Goal: Task Accomplishment & Management: Manage account settings

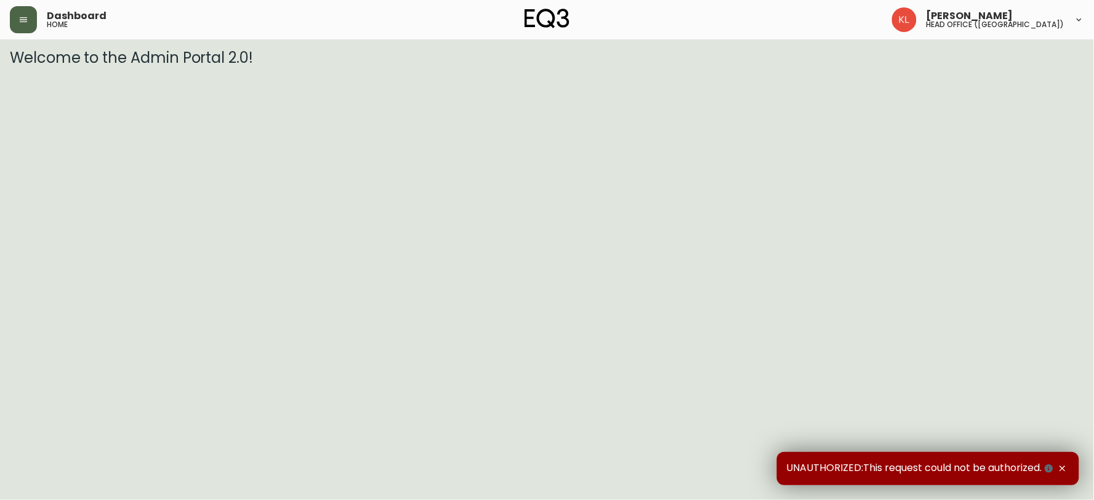
click at [18, 23] on icon "button" at bounding box center [23, 20] width 10 height 10
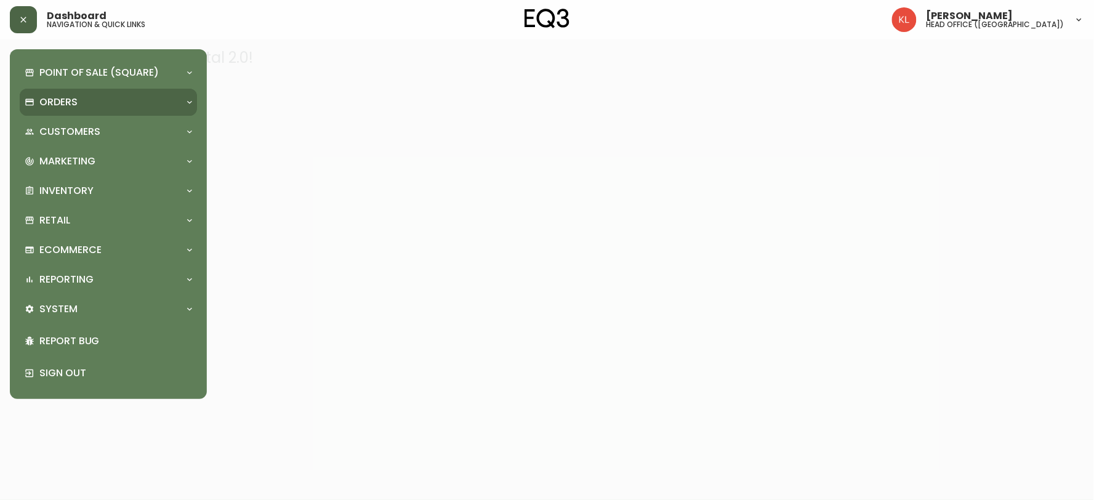
click at [29, 103] on icon at bounding box center [30, 102] width 10 height 10
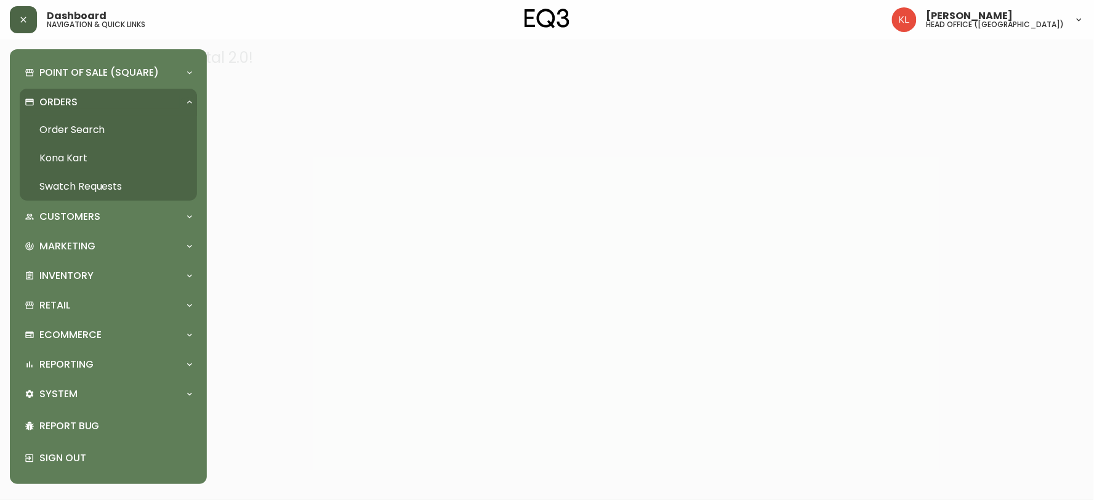
click at [95, 126] on link "Order Search" at bounding box center [108, 130] width 177 height 28
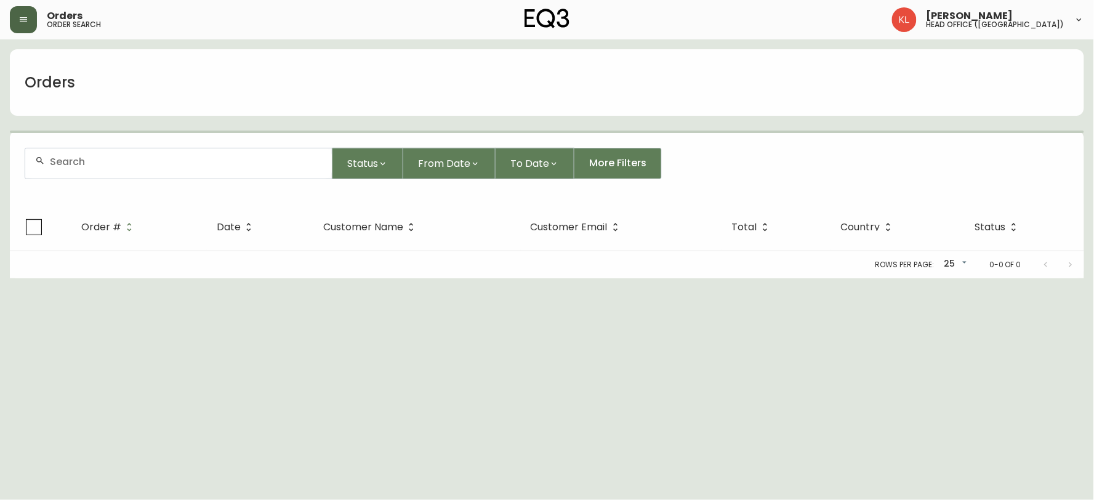
click at [150, 176] on div at bounding box center [178, 163] width 307 height 30
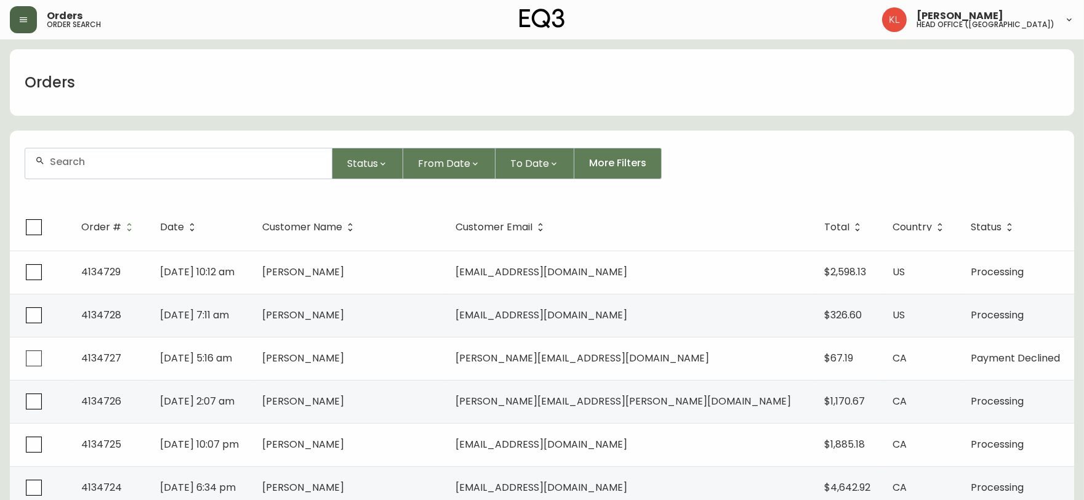
paste input "4134169"
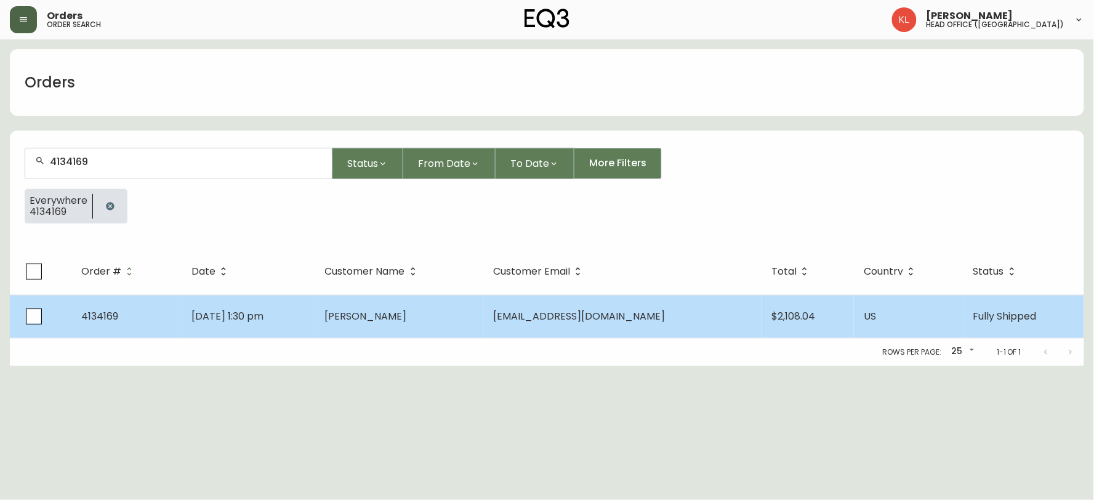
type input "4134169"
click at [264, 315] on span "[DATE] 1:30 pm" at bounding box center [228, 316] width 72 height 14
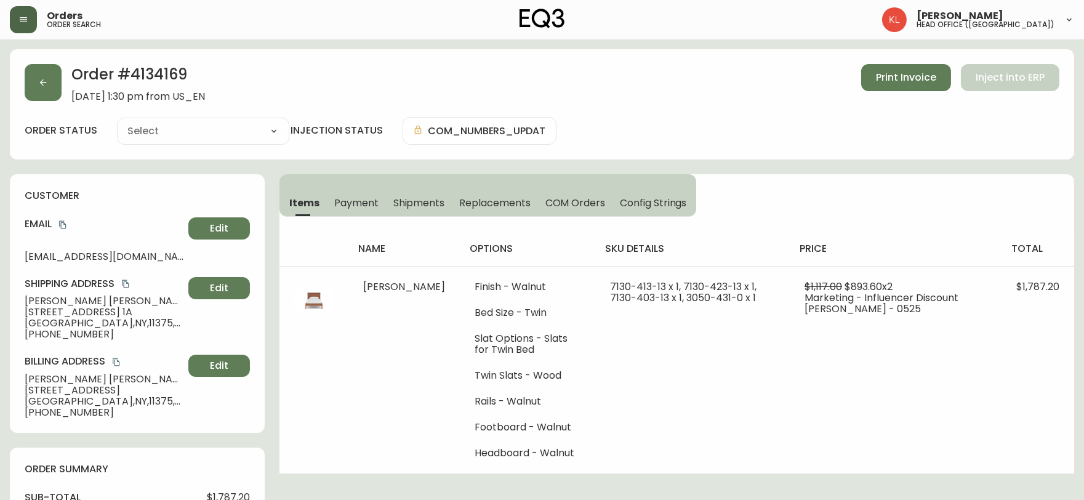
type input "Fully Shipped"
select select "FULLY_SHIPPED"
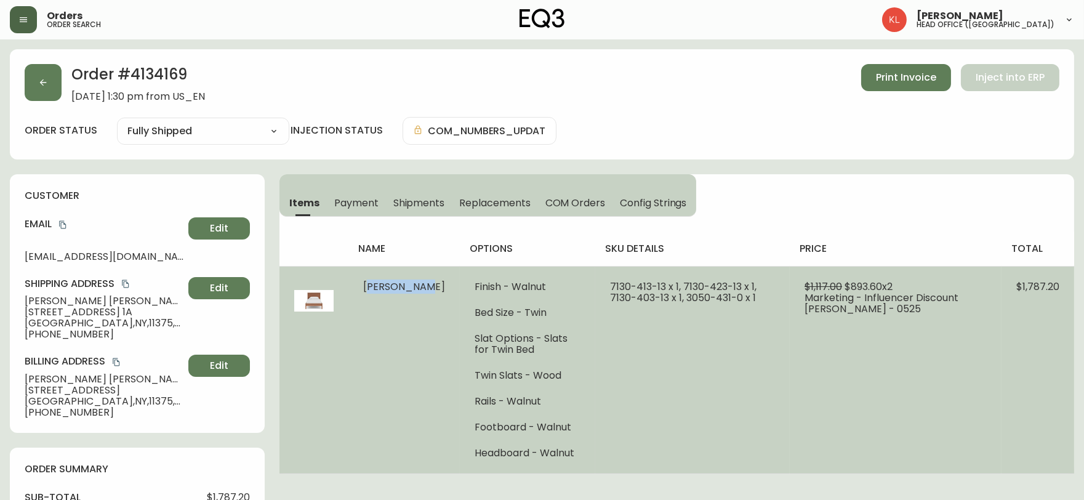
drag, startPoint x: 385, startPoint y: 299, endPoint x: 353, endPoint y: 280, distance: 37.0
click at [353, 280] on td "[PERSON_NAME]" at bounding box center [404, 370] width 111 height 208
copy span "[PERSON_NAME]"
drag, startPoint x: 693, startPoint y: 294, endPoint x: 583, endPoint y: 277, distance: 111.5
click at [595, 277] on td "7130-413-13 x 1, 7130-423-13 x 1, 7130-403-13 x 1, 3050-431-0 x 1" at bounding box center [692, 370] width 195 height 208
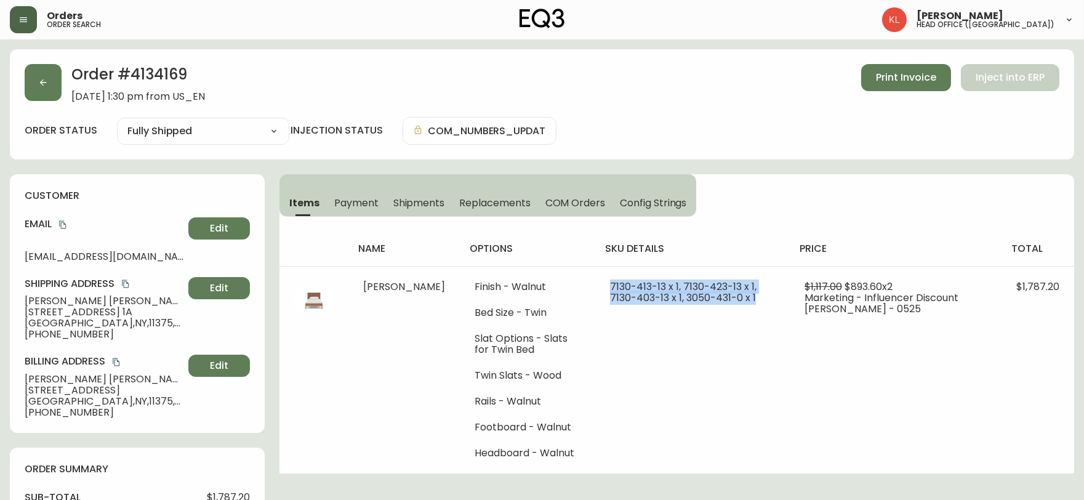
copy span "7130-413-13 x 1, 7130-423-13 x 1, 7130-403-13 x 1, 3050-431-0 x 1"
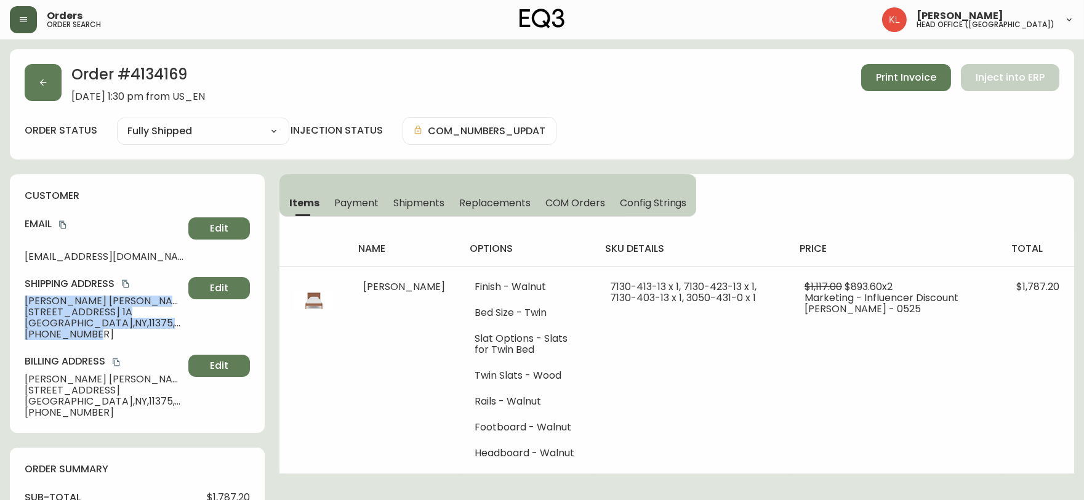
drag, startPoint x: 107, startPoint y: 342, endPoint x: 9, endPoint y: 303, distance: 105.0
click at [10, 303] on div "customer Email [EMAIL_ADDRESS][DOMAIN_NAME] Edit Shipping Address [GEOGRAPHIC_D…" at bounding box center [137, 303] width 255 height 259
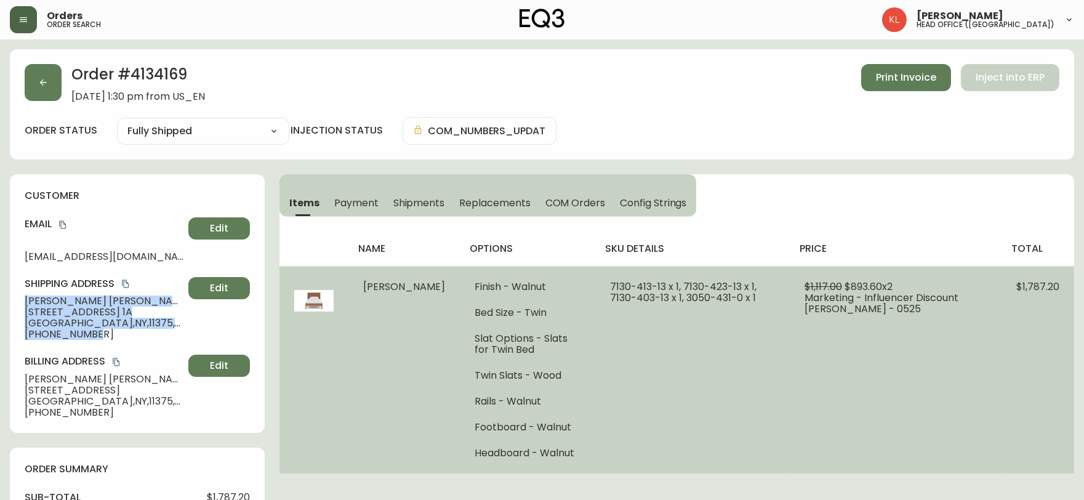
copy div "[PERSON_NAME] [STREET_ADDRESS] [STREET_ADDRESS] [PHONE_NUMBER]"
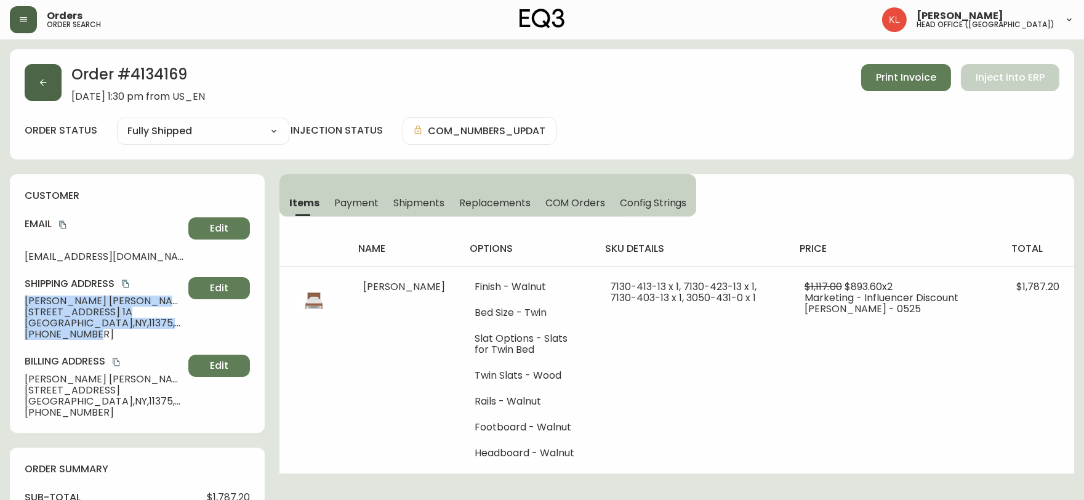
click at [45, 81] on icon "button" at bounding box center [43, 83] width 10 height 10
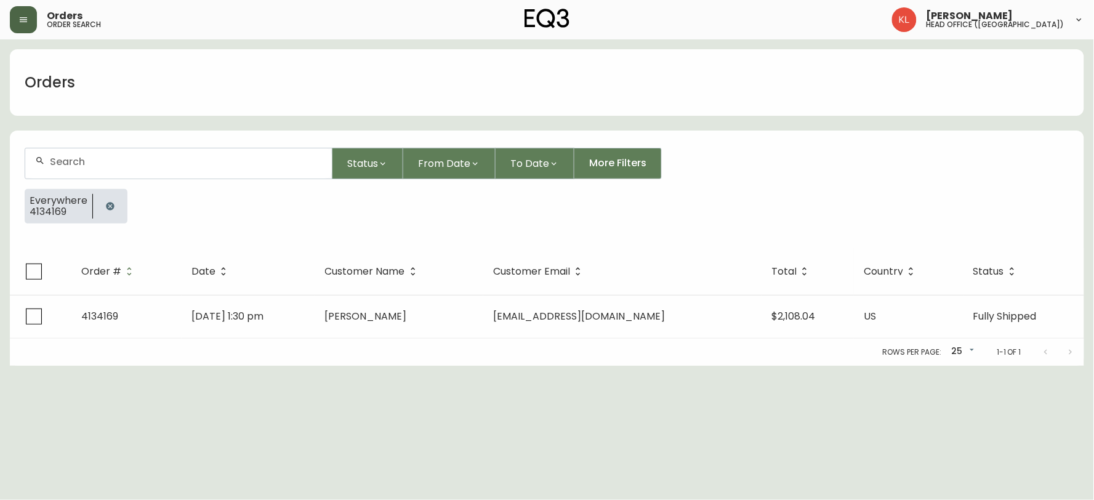
click at [103, 211] on button "button" at bounding box center [110, 206] width 25 height 25
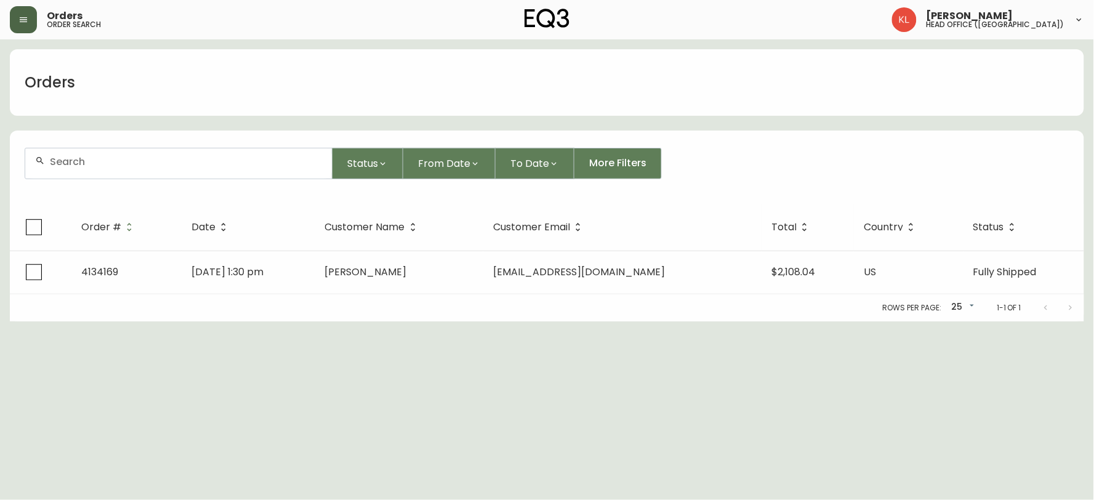
click at [137, 161] on input "text" at bounding box center [186, 162] width 272 height 12
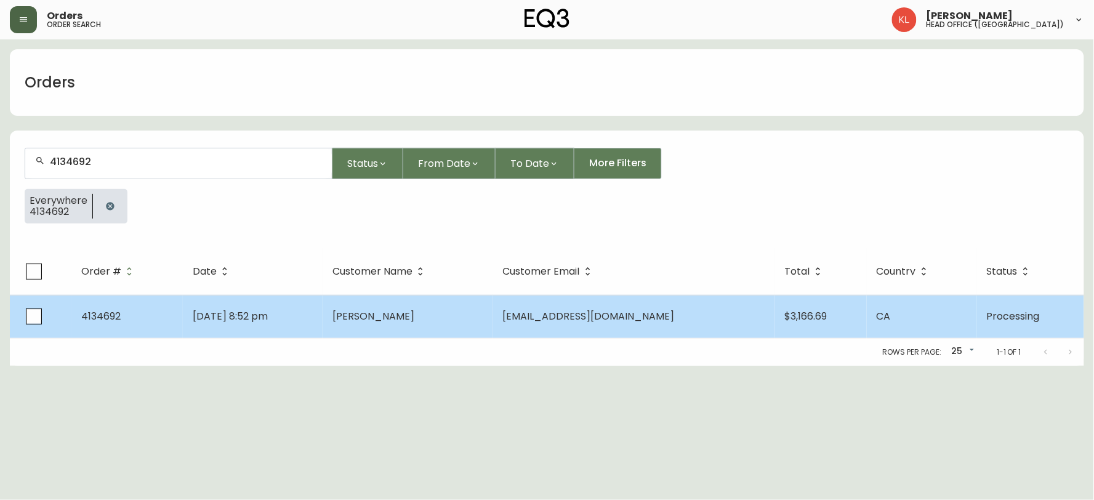
type input "4134692"
click at [408, 315] on span "[PERSON_NAME]" at bounding box center [374, 316] width 82 height 14
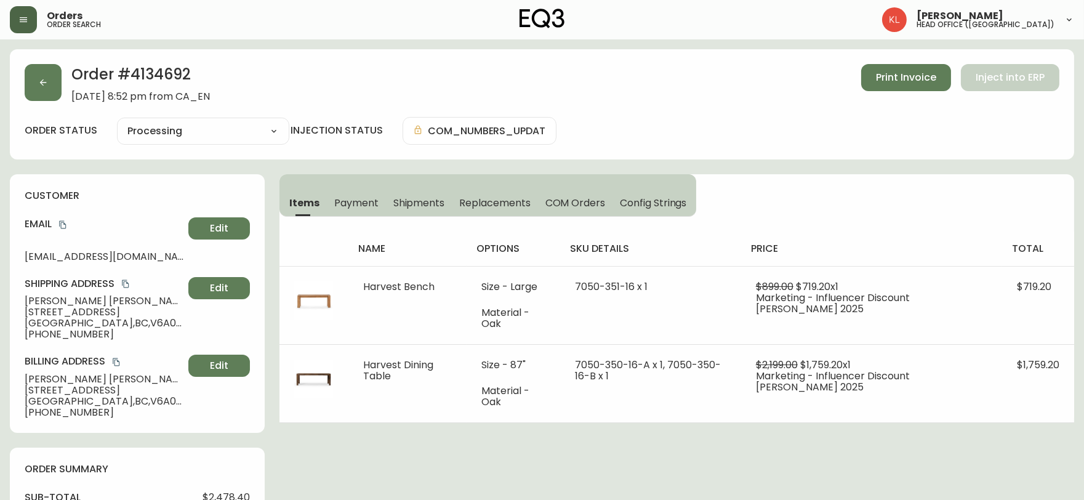
type input "Processing"
select select "PROCESSING"
click at [45, 75] on button "button" at bounding box center [43, 82] width 37 height 37
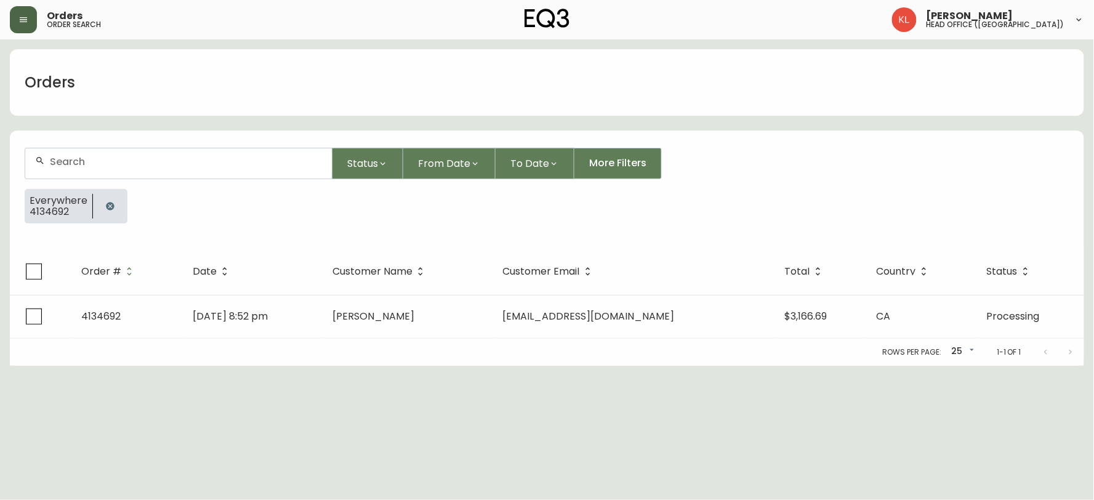
click at [108, 213] on button "button" at bounding box center [110, 206] width 25 height 25
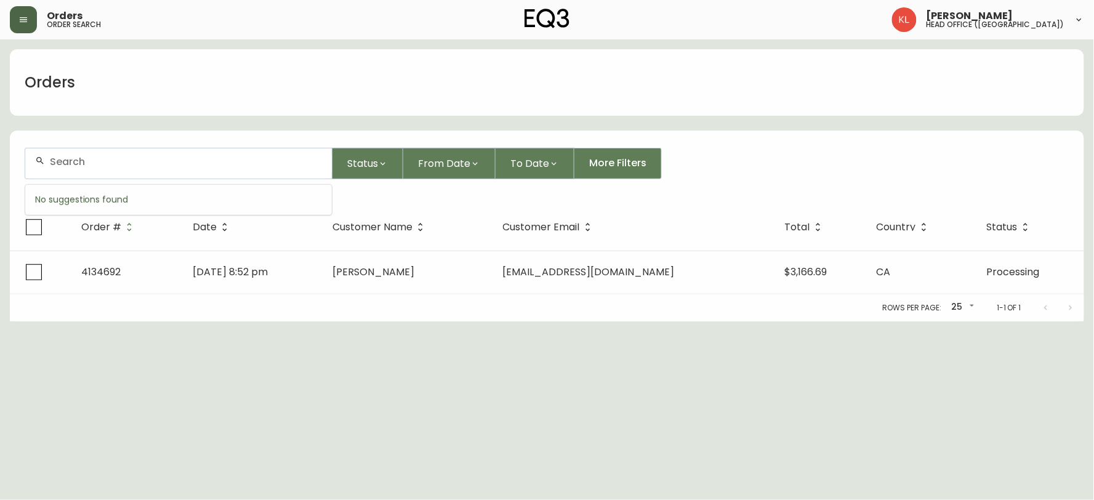
click at [130, 165] on input "text" at bounding box center [186, 162] width 272 height 12
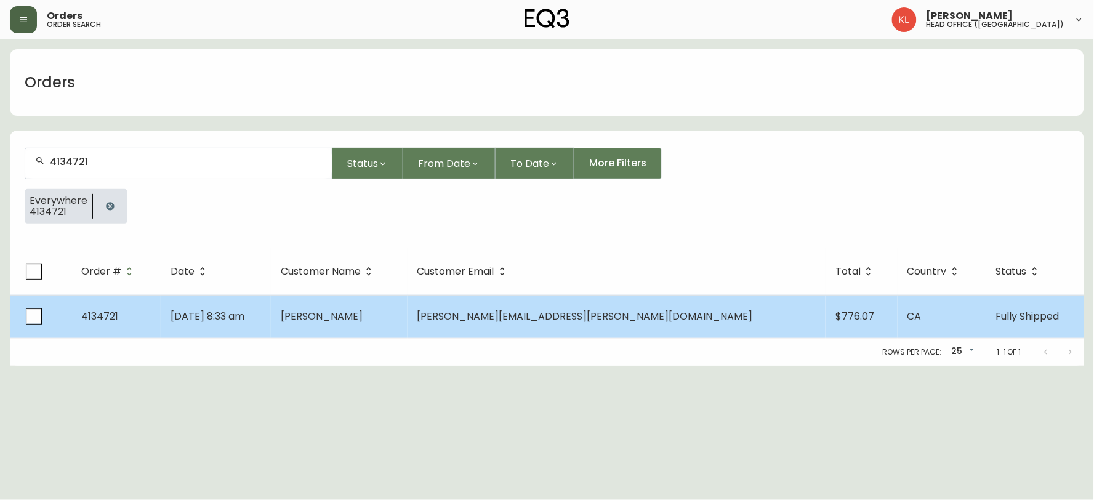
type input "4134721"
click at [408, 307] on td "[PERSON_NAME]" at bounding box center [339, 316] width 137 height 43
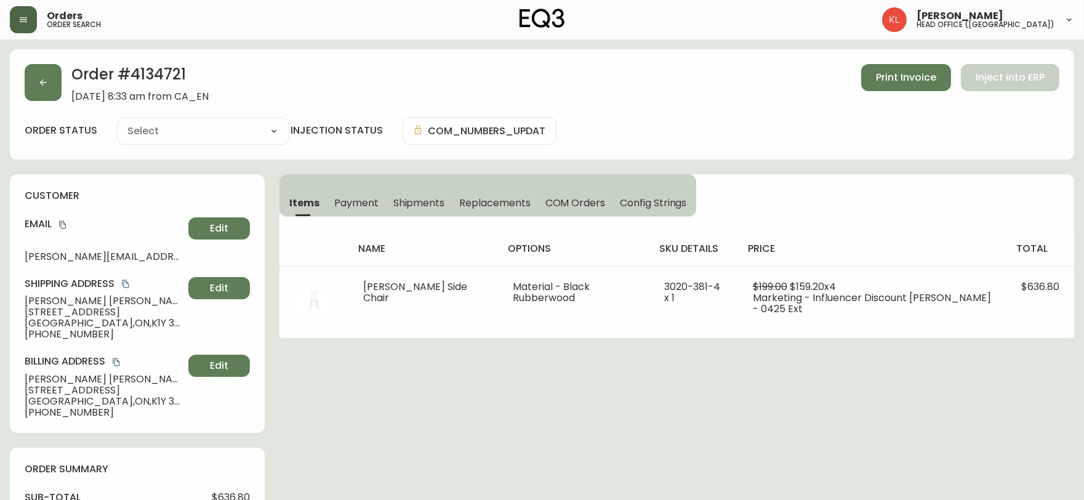
type input "Fully Shipped"
select select "FULLY_SHIPPED"
click at [56, 85] on button "button" at bounding box center [43, 82] width 37 height 37
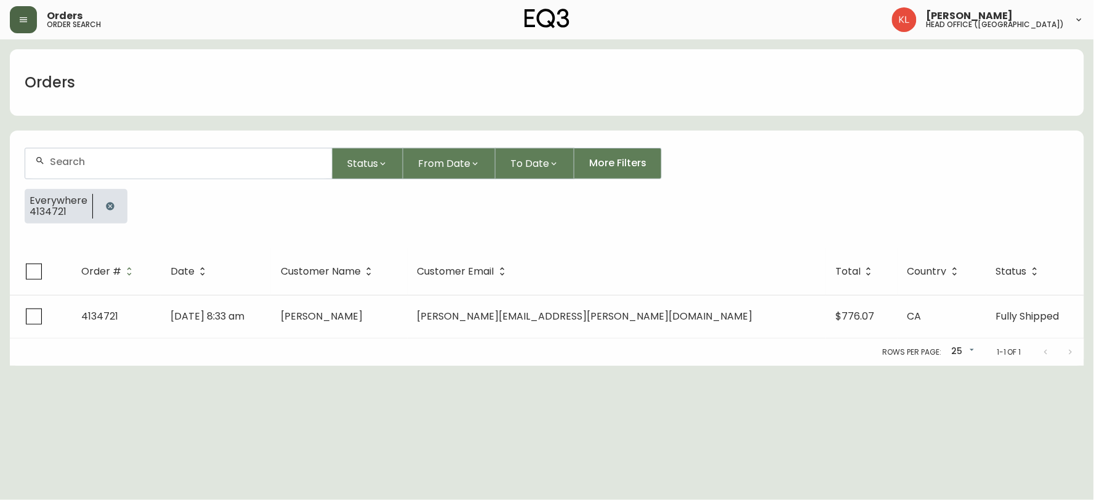
click at [99, 204] on button "button" at bounding box center [110, 206] width 25 height 25
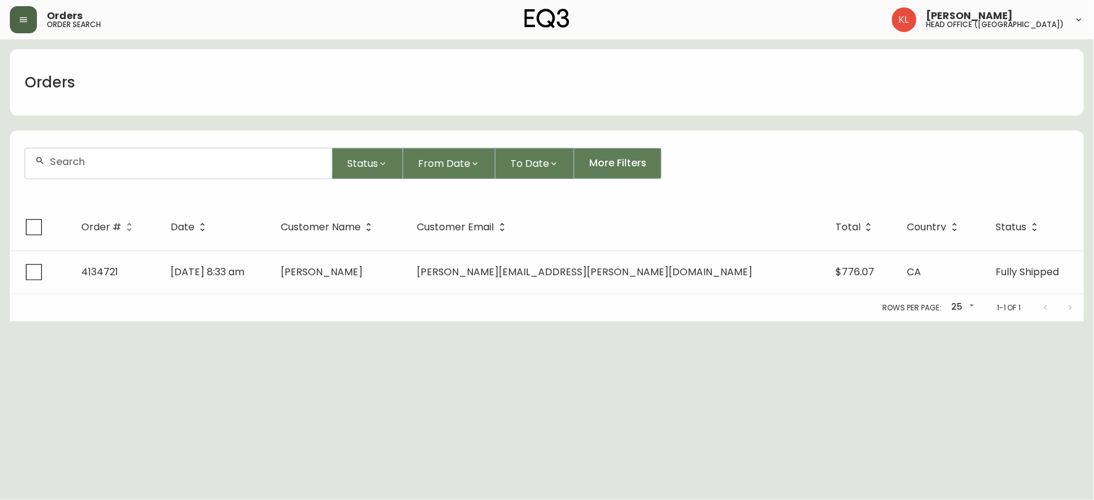
click at [134, 153] on div at bounding box center [178, 163] width 307 height 30
paste input "4134466"
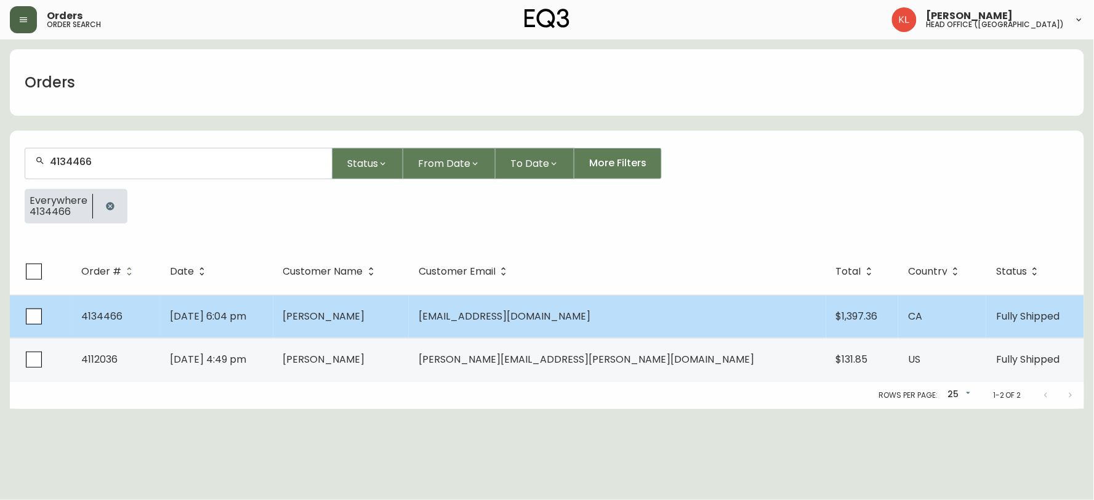
type input "4134466"
click at [273, 323] on td "[DATE] 6:04 pm" at bounding box center [216, 316] width 113 height 43
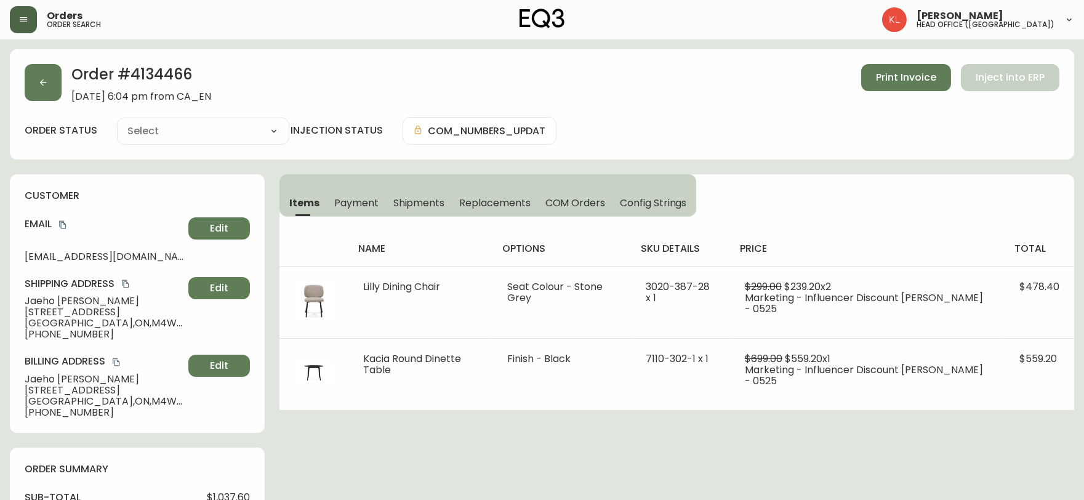
type input "Fully Shipped"
select select "FULLY_SHIPPED"
click at [40, 94] on button "button" at bounding box center [43, 82] width 37 height 37
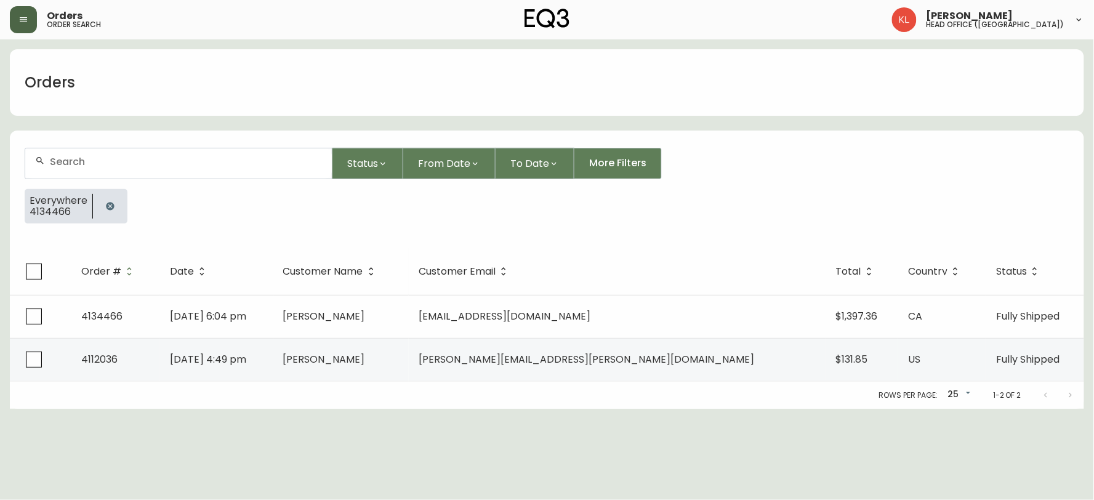
click at [110, 204] on icon "button" at bounding box center [110, 206] width 10 height 10
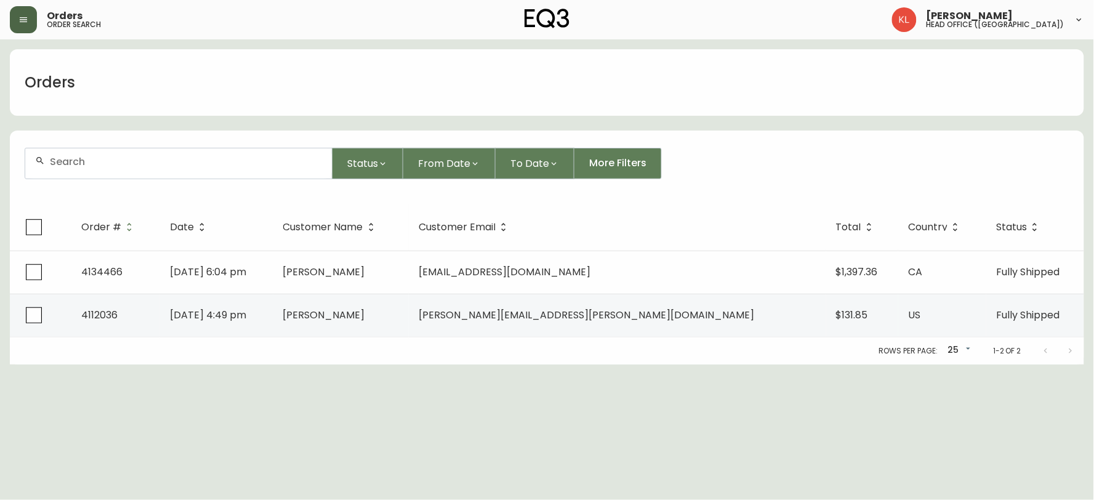
click at [115, 152] on div at bounding box center [178, 163] width 307 height 30
paste input "4133910"
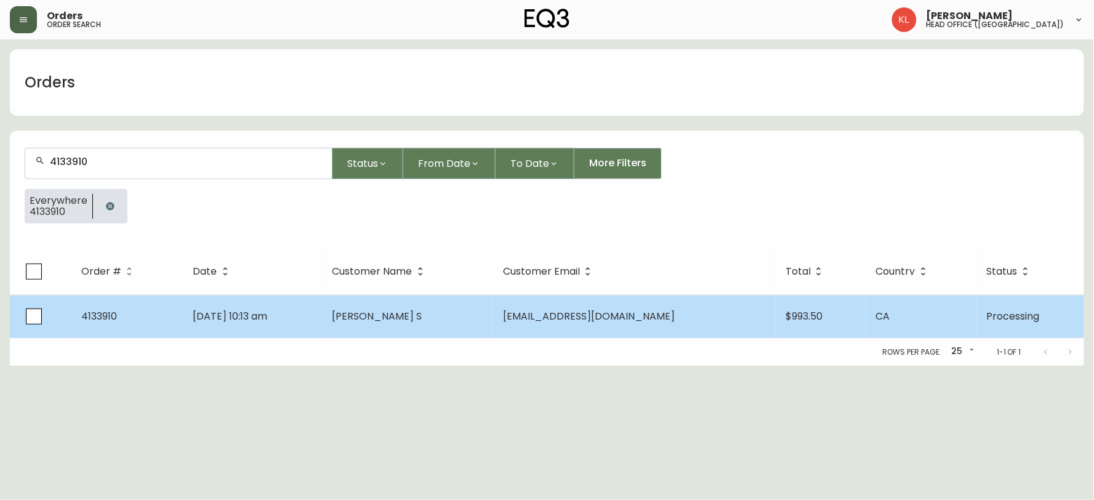
type input "4133910"
click at [454, 315] on td "[PERSON_NAME] S" at bounding box center [408, 316] width 171 height 43
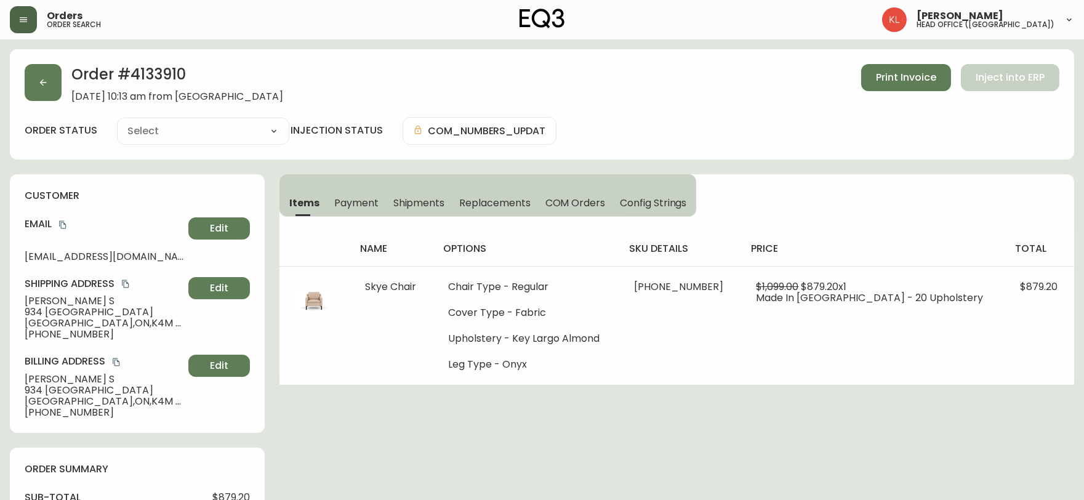
type input "Processing"
select select "PROCESSING"
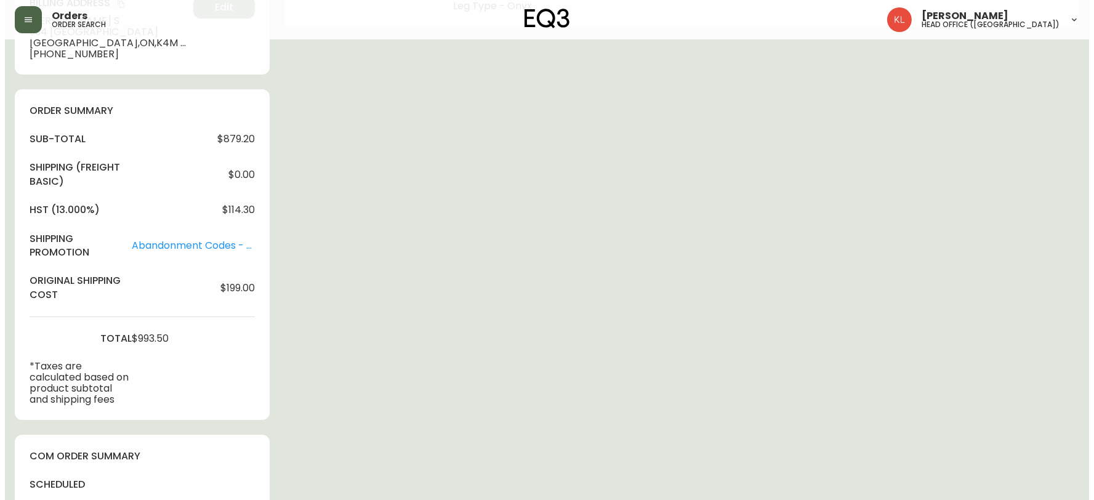
scroll to position [133, 0]
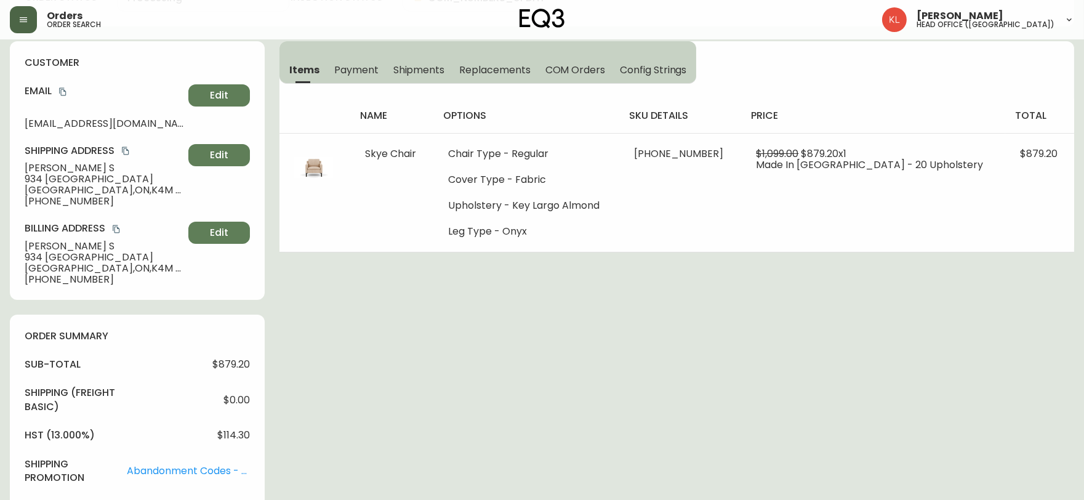
click at [21, 25] on button "button" at bounding box center [23, 19] width 27 height 27
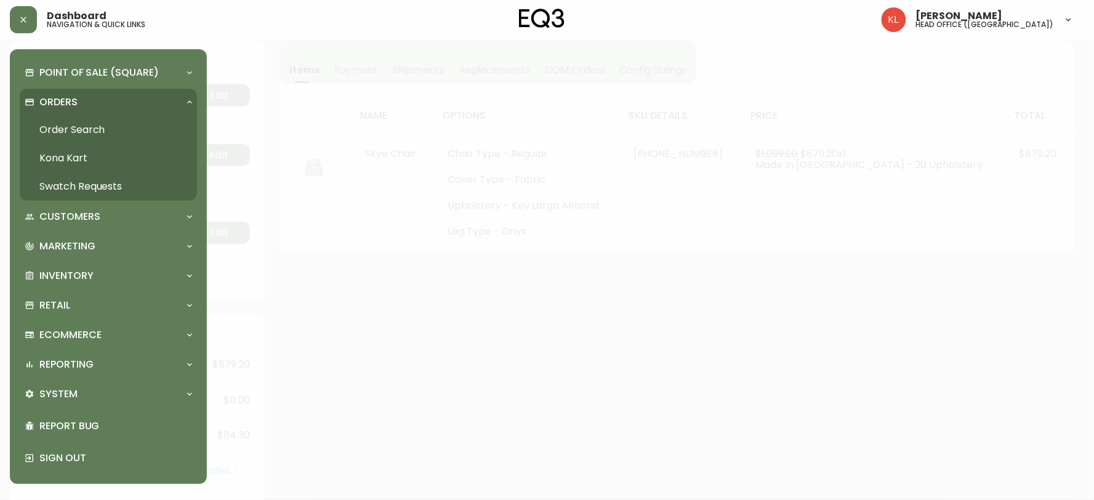
scroll to position [134, 0]
click at [77, 101] on p "Orders" at bounding box center [58, 102] width 38 height 14
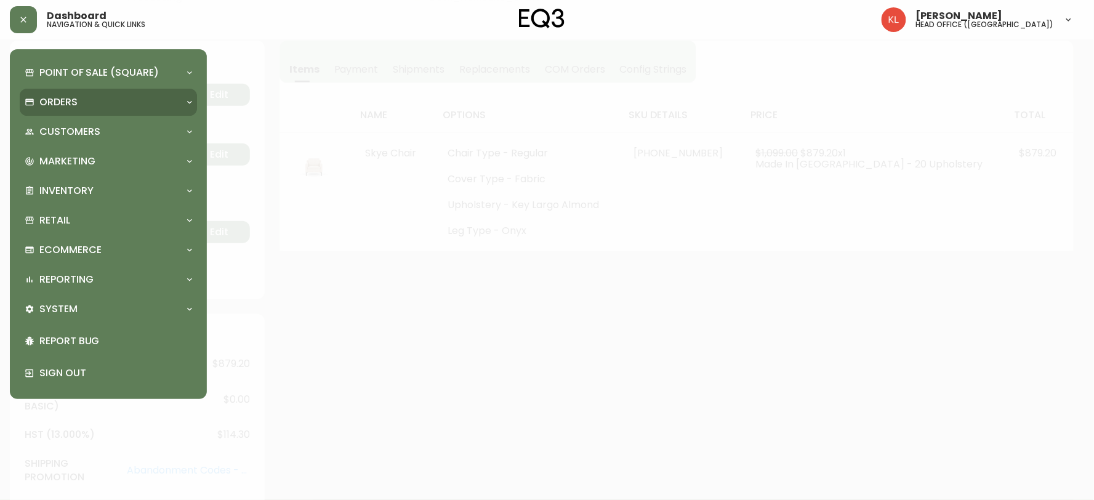
click at [75, 112] on div "Orders" at bounding box center [108, 102] width 177 height 27
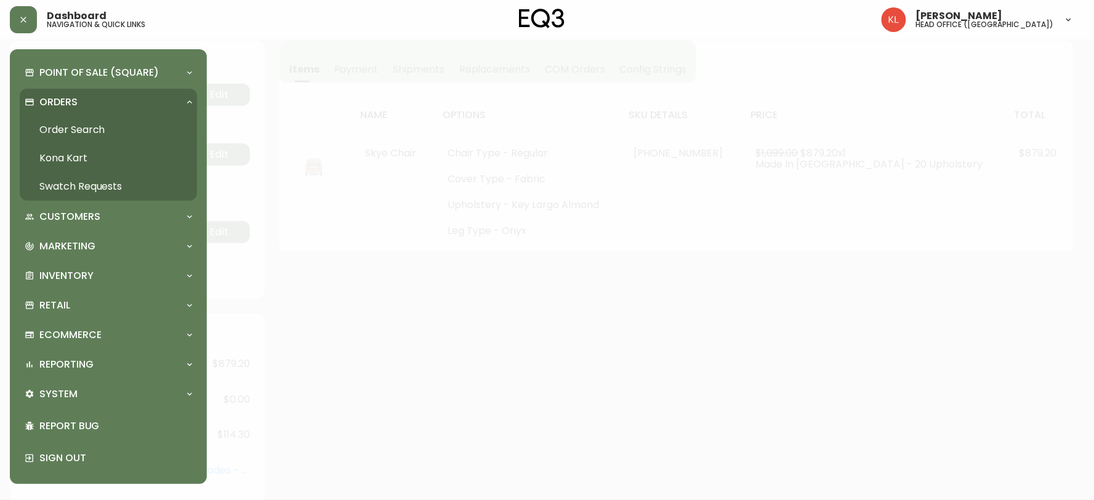
click at [76, 138] on link "Order Search" at bounding box center [108, 130] width 177 height 28
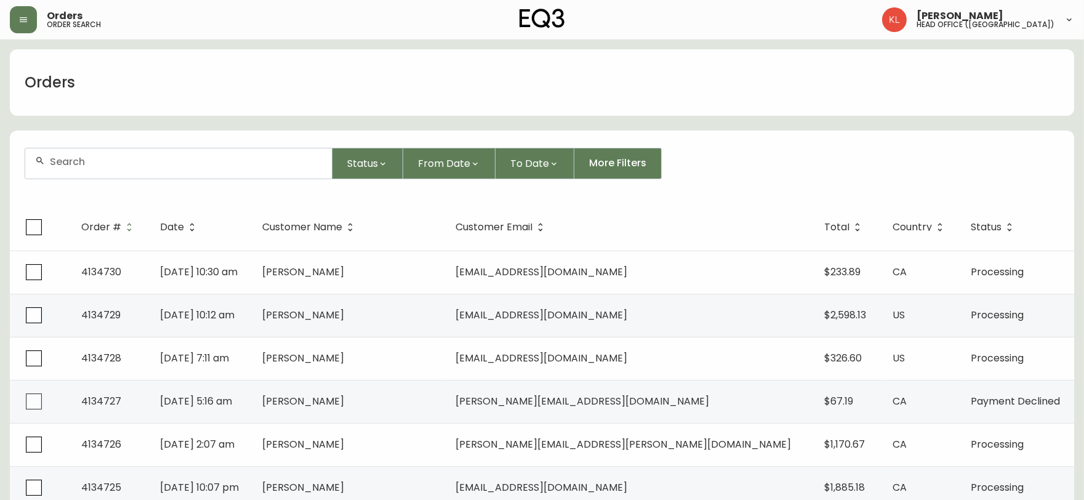
click at [119, 157] on input "text" at bounding box center [186, 162] width 272 height 12
click at [91, 231] on span "danmarksny" at bounding box center [70, 229] width 61 height 14
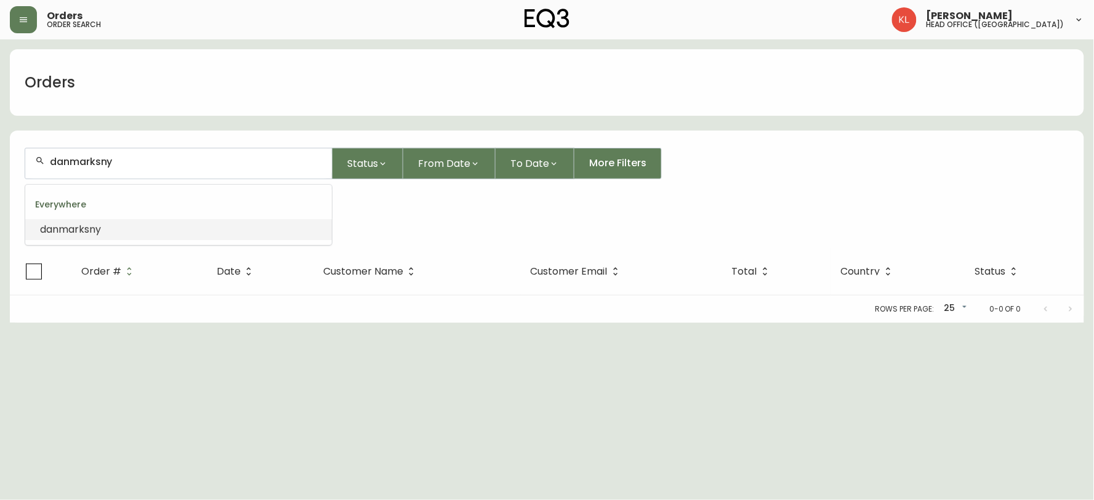
click at [160, 163] on input "danmarksny" at bounding box center [186, 162] width 272 height 12
type input "danmarksny@"
type input "g"
type input "[PERSON_NAME]"
click at [129, 225] on li "[PERSON_NAME]" at bounding box center [178, 229] width 307 height 21
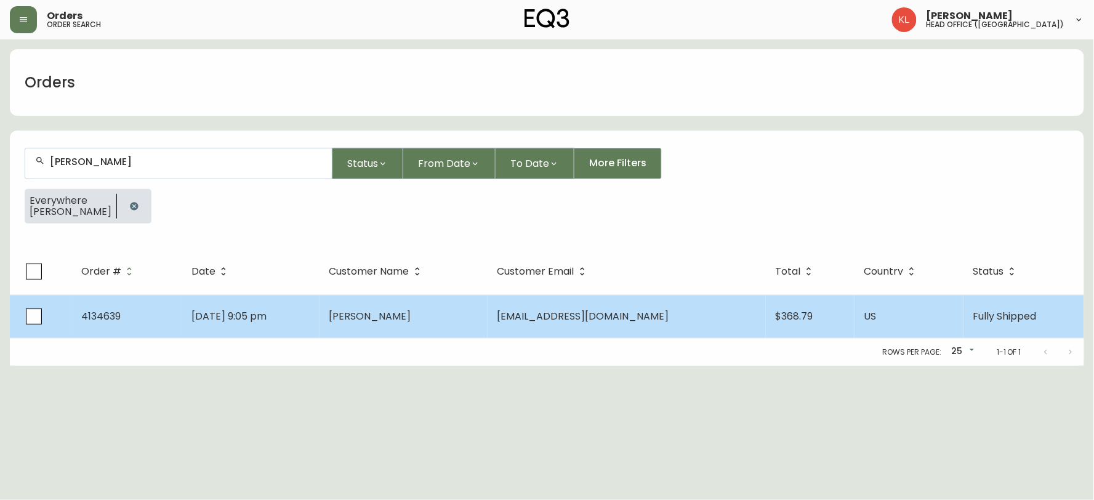
click at [320, 304] on td "[DATE] 9:05 pm" at bounding box center [251, 316] width 138 height 43
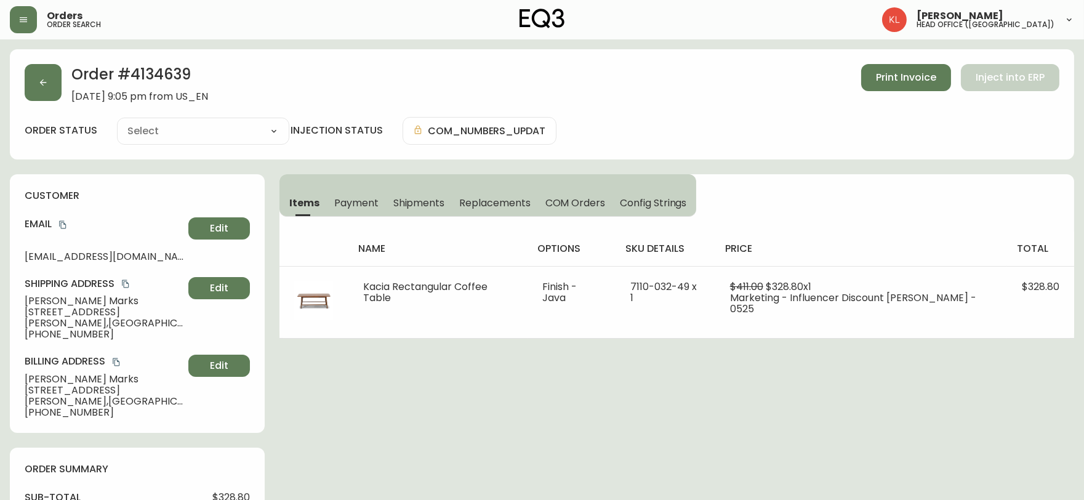
type input "Fully Shipped"
select select "FULLY_SHIPPED"
drag, startPoint x: 328, startPoint y: 304, endPoint x: 196, endPoint y: 8, distance: 324.4
click at [204, 17] on div "Orders order search" at bounding box center [187, 19] width 355 height 27
drag, startPoint x: 205, startPoint y: 74, endPoint x: 55, endPoint y: 66, distance: 149.9
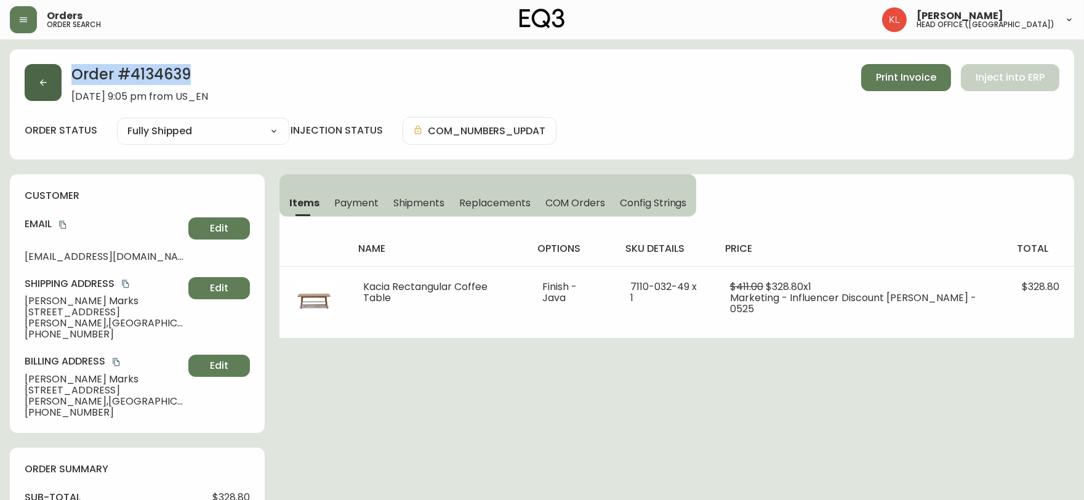
click at [55, 66] on div "Order # 4134639 [DATE] 9:05 pm from US_EN Print Invoice Inject into ERP" at bounding box center [542, 83] width 1035 height 38
copy h2 "Order # 4134639"
